Goal: Navigation & Orientation: Go to known website

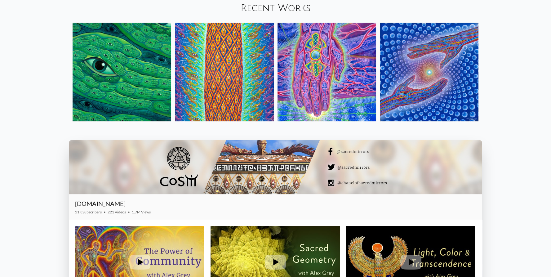
scroll to position [1054, 0]
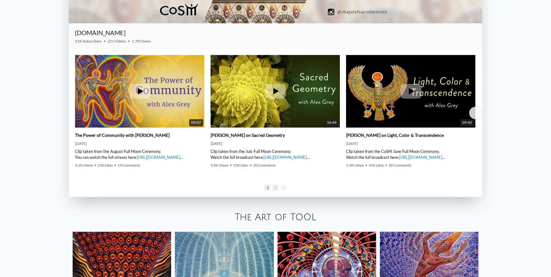
click at [277, 187] on span "2" at bounding box center [275, 187] width 6 height 7
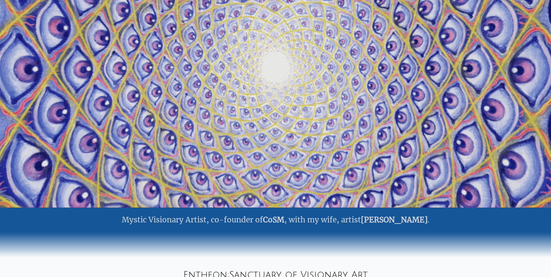
scroll to position [0, 0]
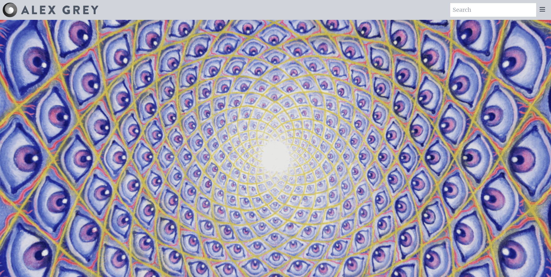
click at [24, 7] on img at bounding box center [59, 10] width 77 height 9
click at [6, 6] on img at bounding box center [9, 9] width 15 height 15
